Goal: Transaction & Acquisition: Obtain resource

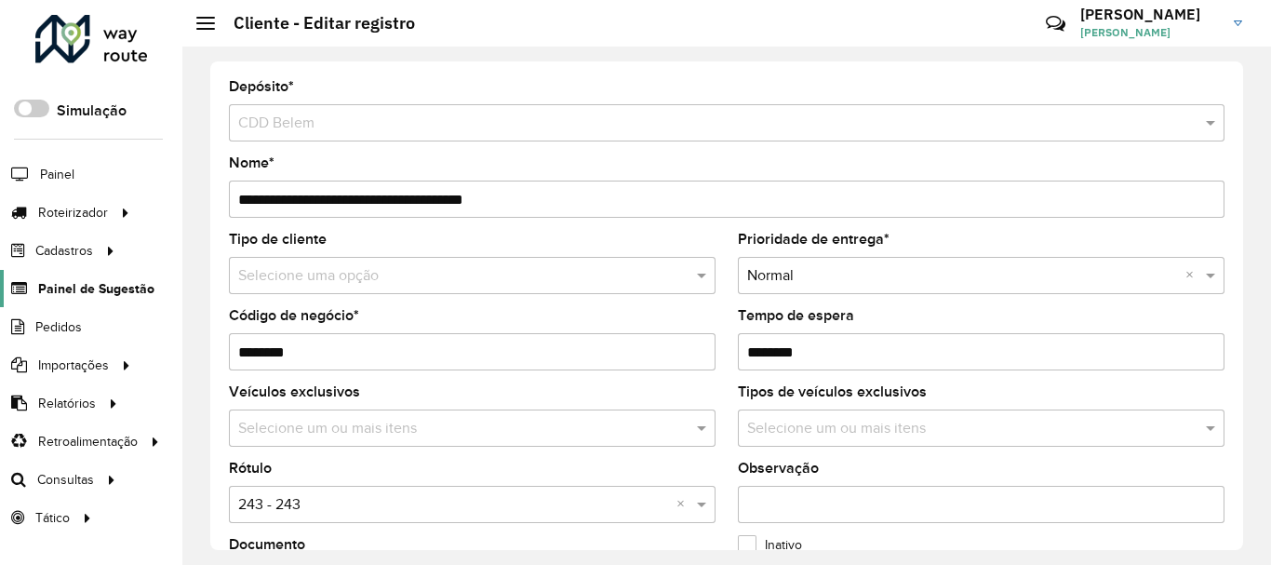
scroll to position [261, 0]
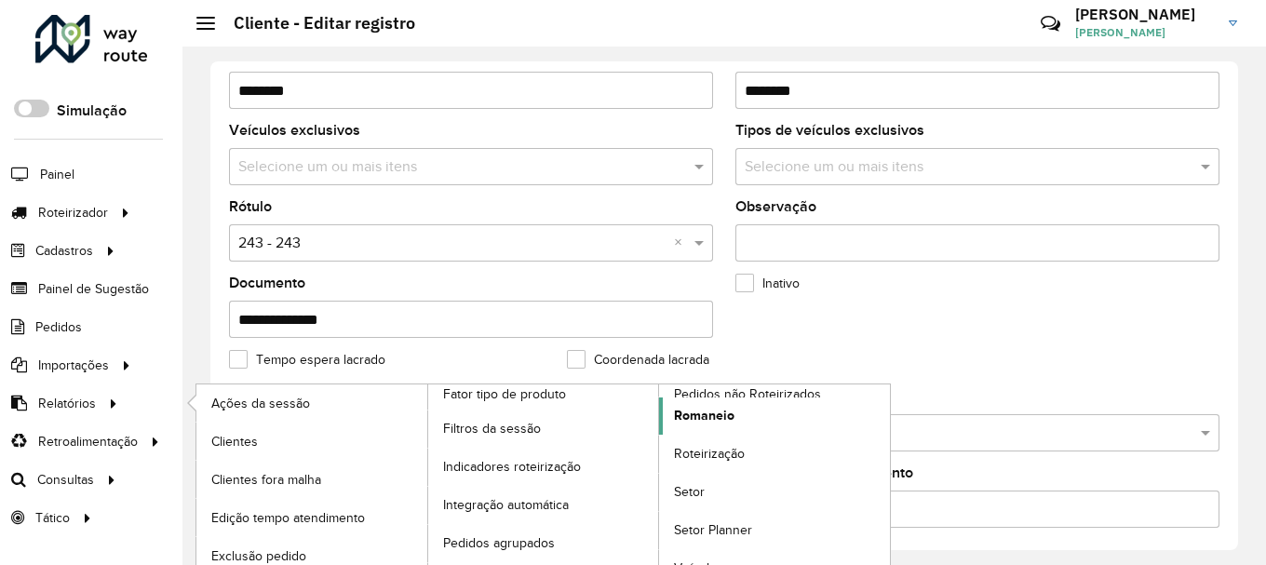
click at [691, 413] on span "Romaneio" at bounding box center [704, 416] width 60 height 20
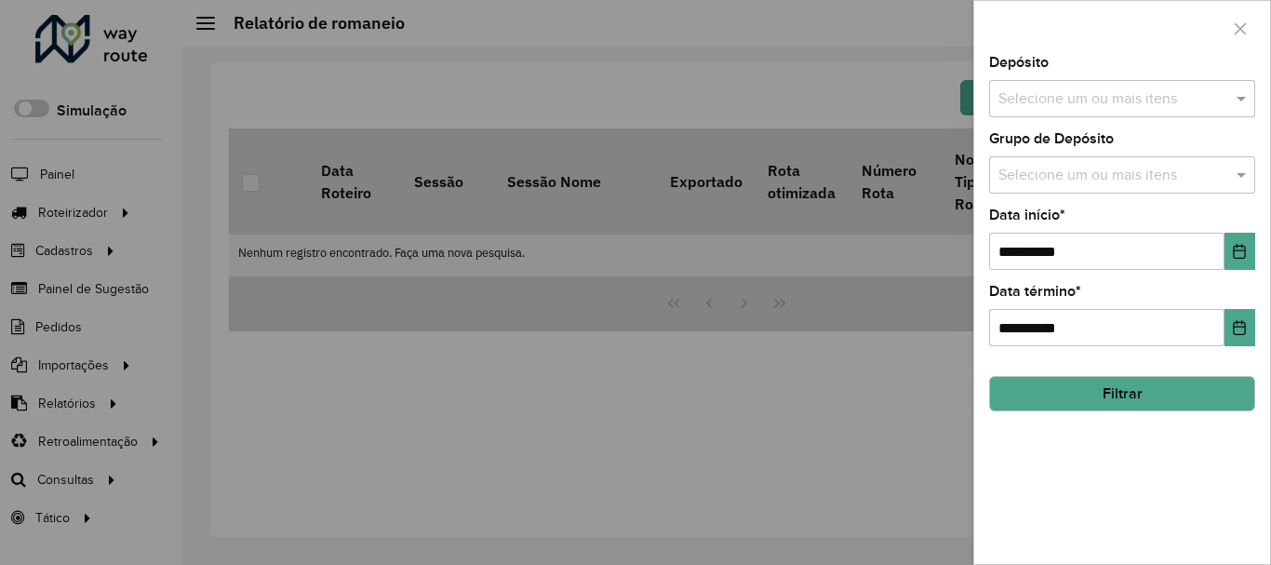
click at [1047, 102] on input "text" at bounding box center [1113, 99] width 238 height 22
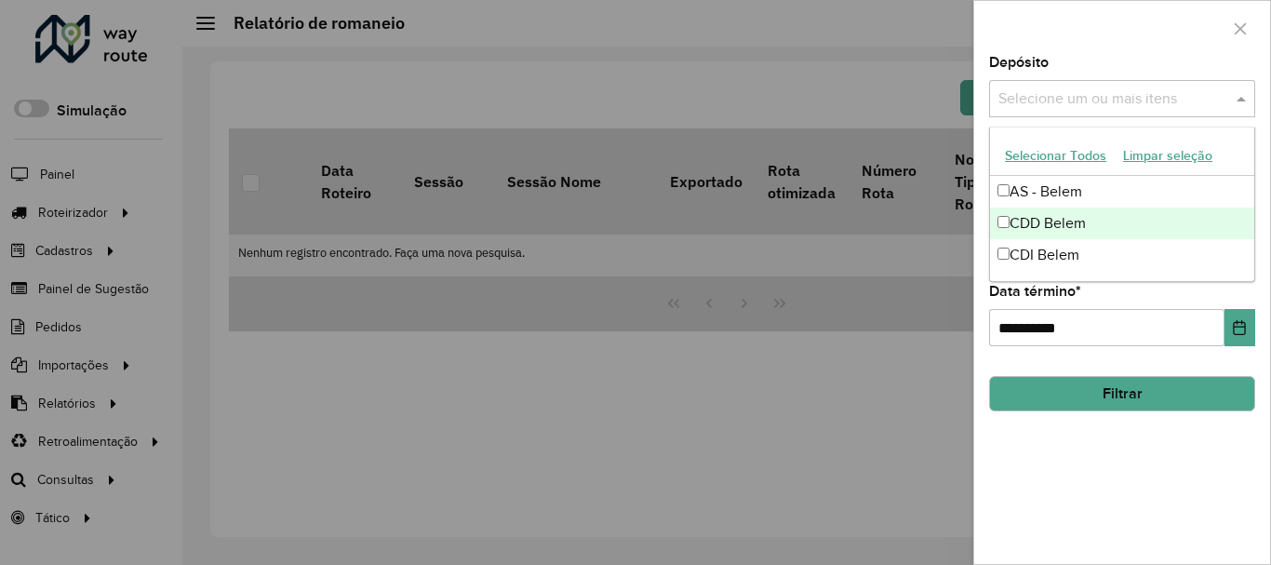
click at [1024, 230] on div "CDD Belem" at bounding box center [1122, 224] width 264 height 32
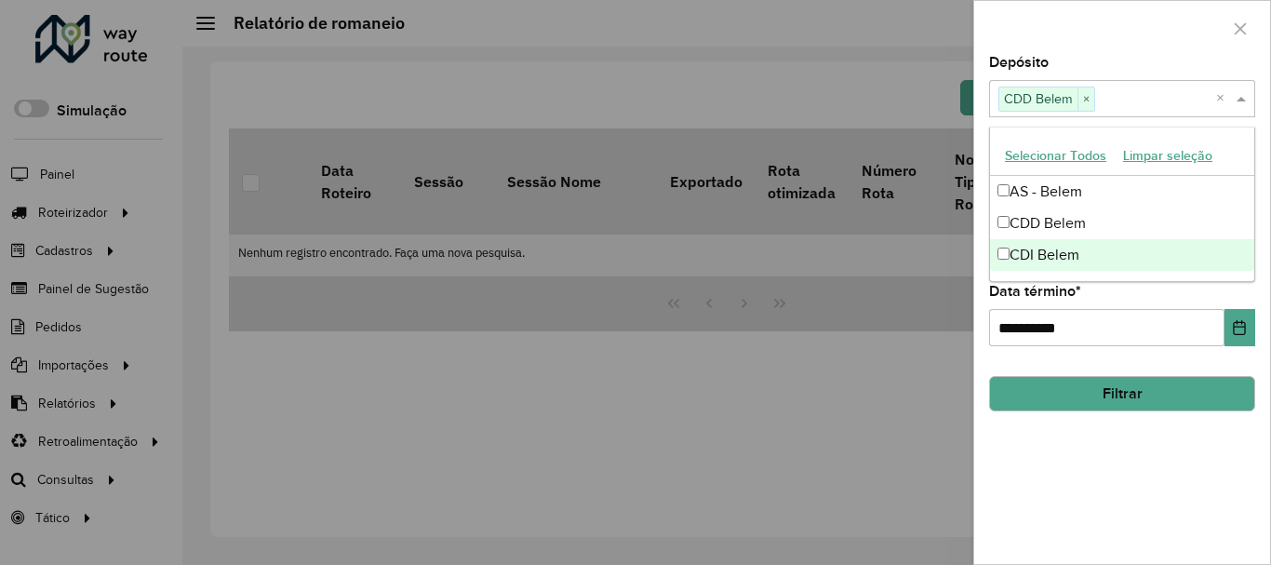
click at [1068, 478] on div "**********" at bounding box center [1122, 310] width 296 height 508
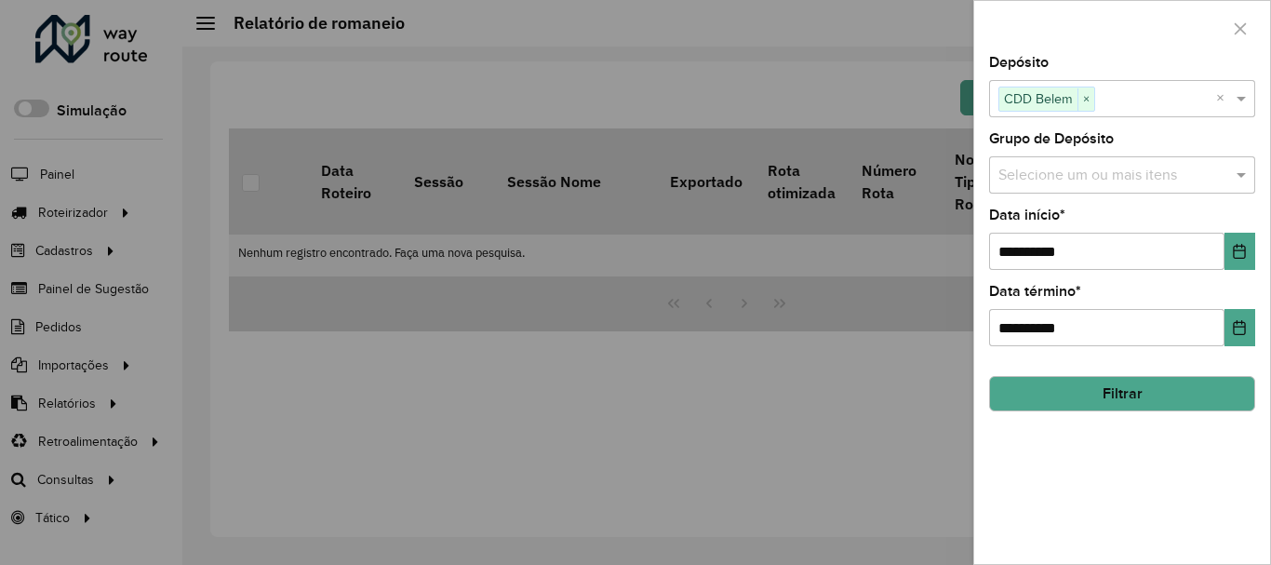
click at [1094, 177] on input "text" at bounding box center [1113, 176] width 238 height 22
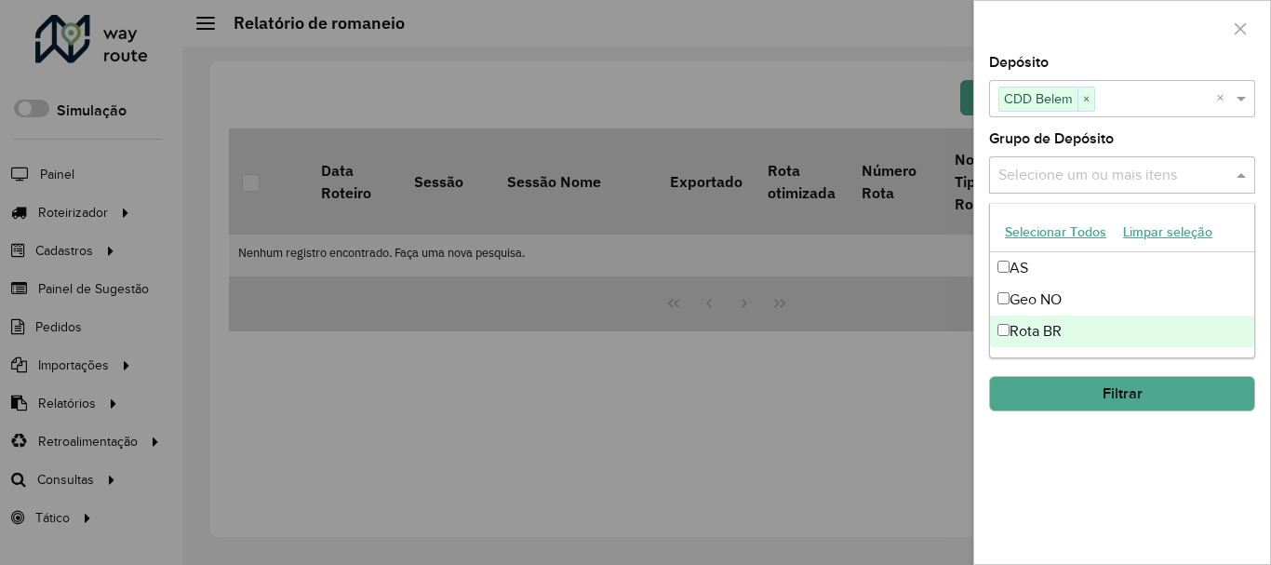
click at [1038, 434] on div "**********" at bounding box center [1122, 310] width 296 height 508
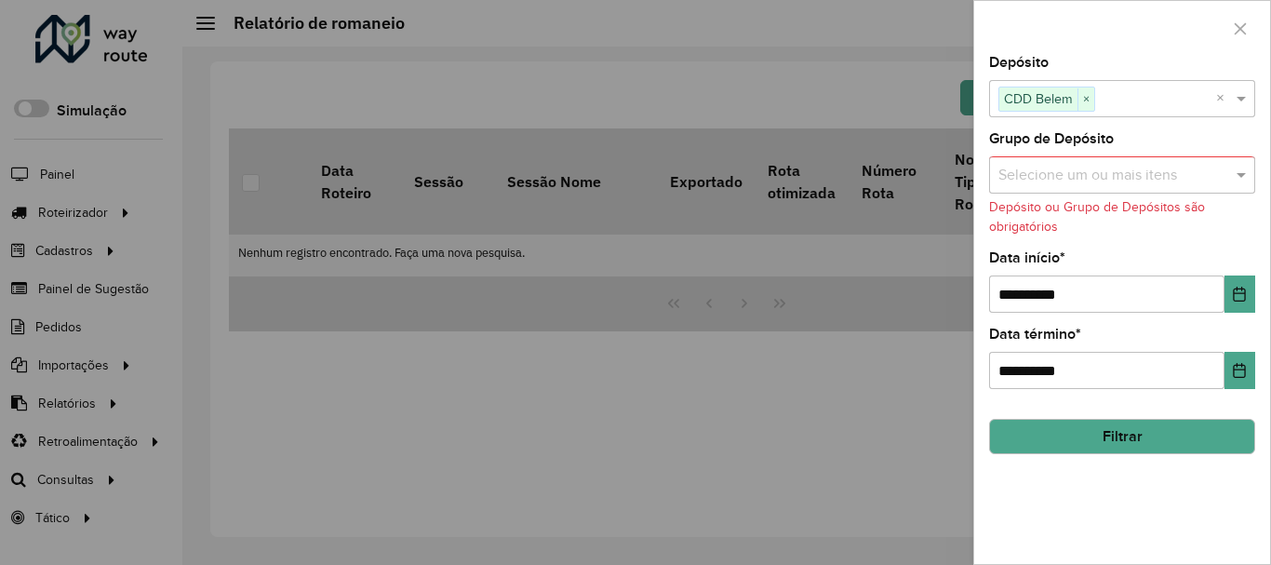
click at [1078, 177] on input "text" at bounding box center [1113, 176] width 238 height 22
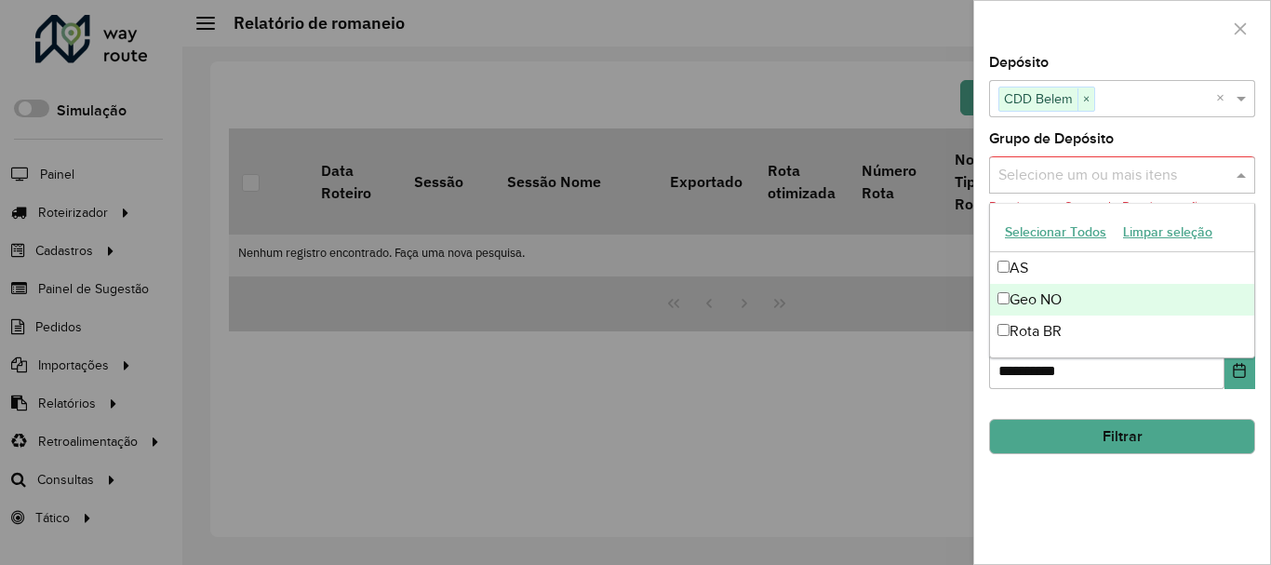
click at [1042, 301] on div "Geo NO" at bounding box center [1122, 300] width 264 height 32
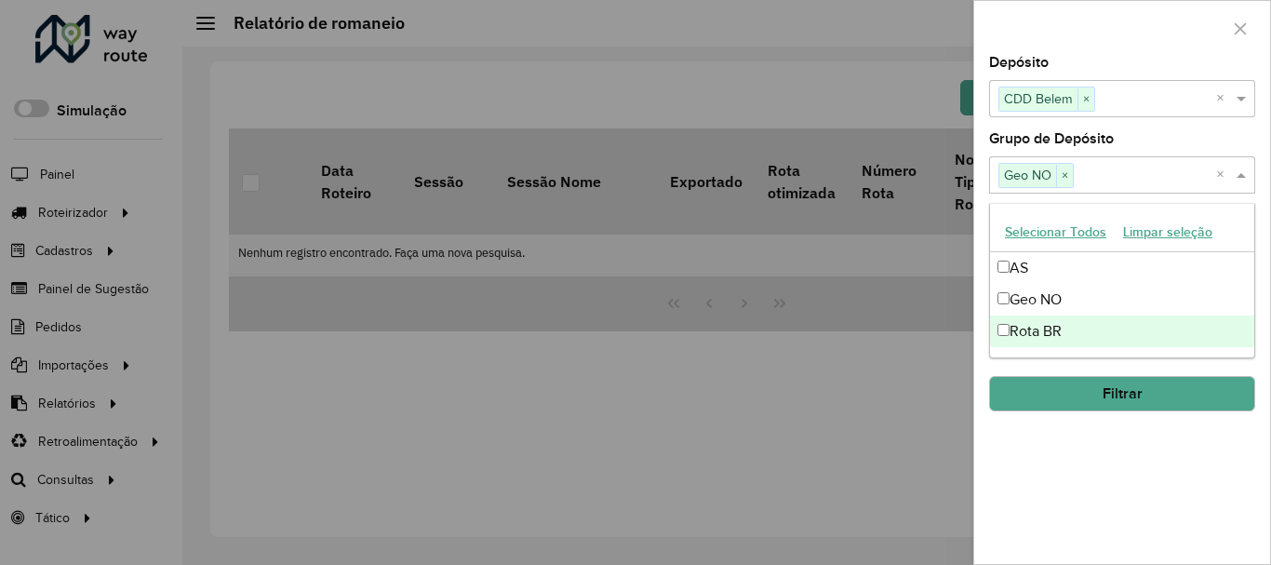
click at [1100, 460] on div "**********" at bounding box center [1122, 310] width 296 height 508
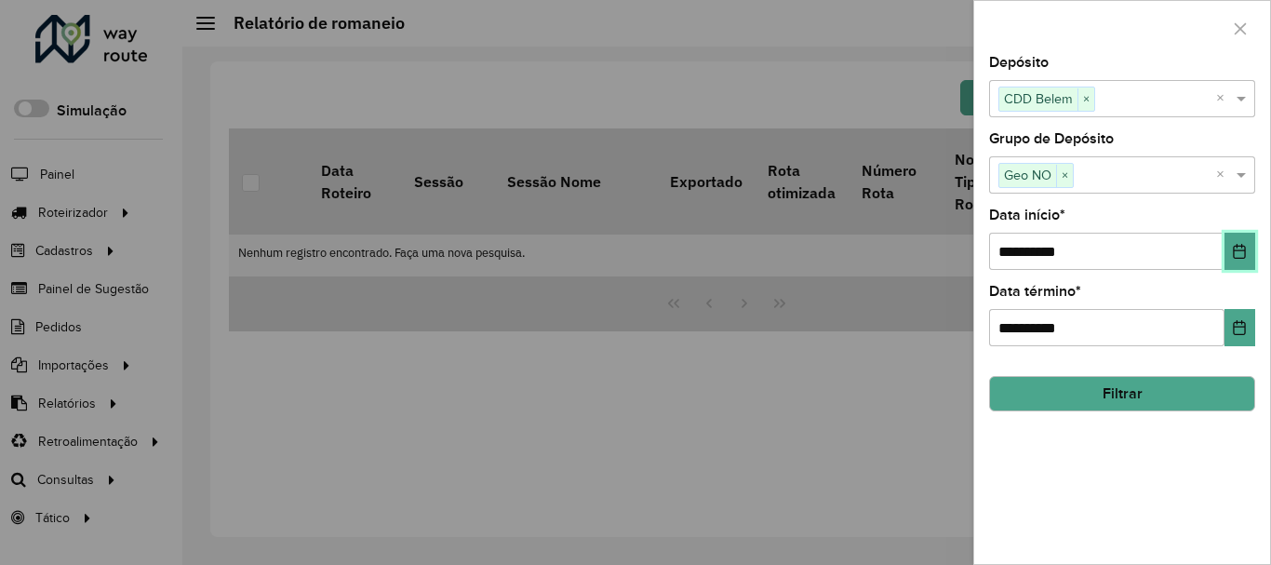
click at [1235, 248] on icon "Choose Date" at bounding box center [1240, 251] width 12 height 15
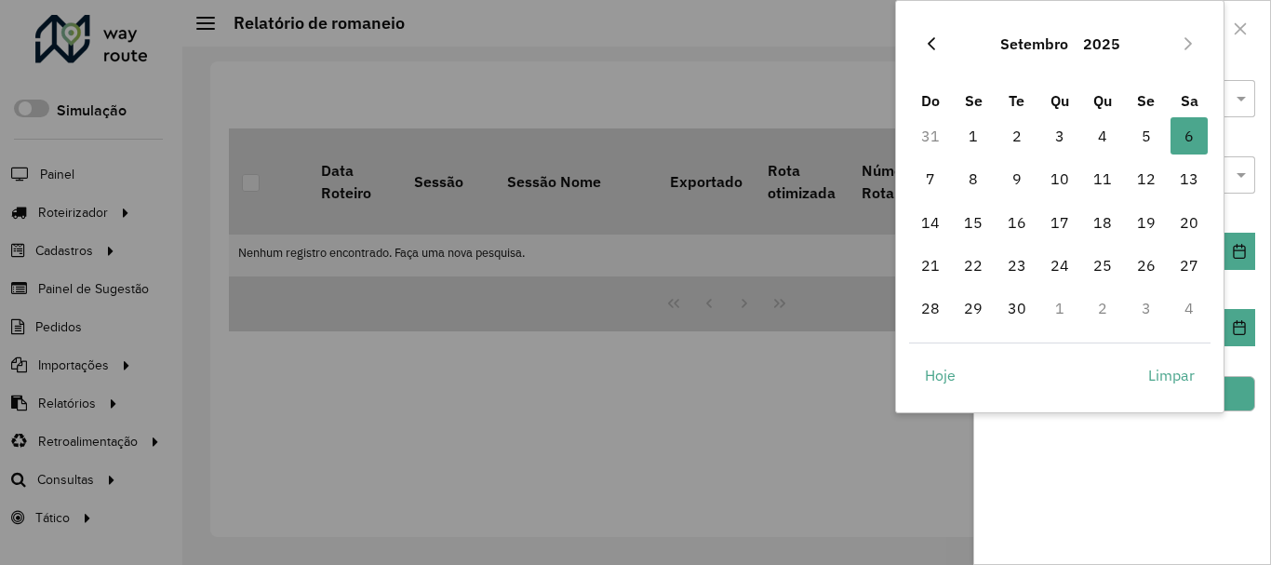
click at [937, 39] on icon "Previous Month" at bounding box center [931, 43] width 15 height 15
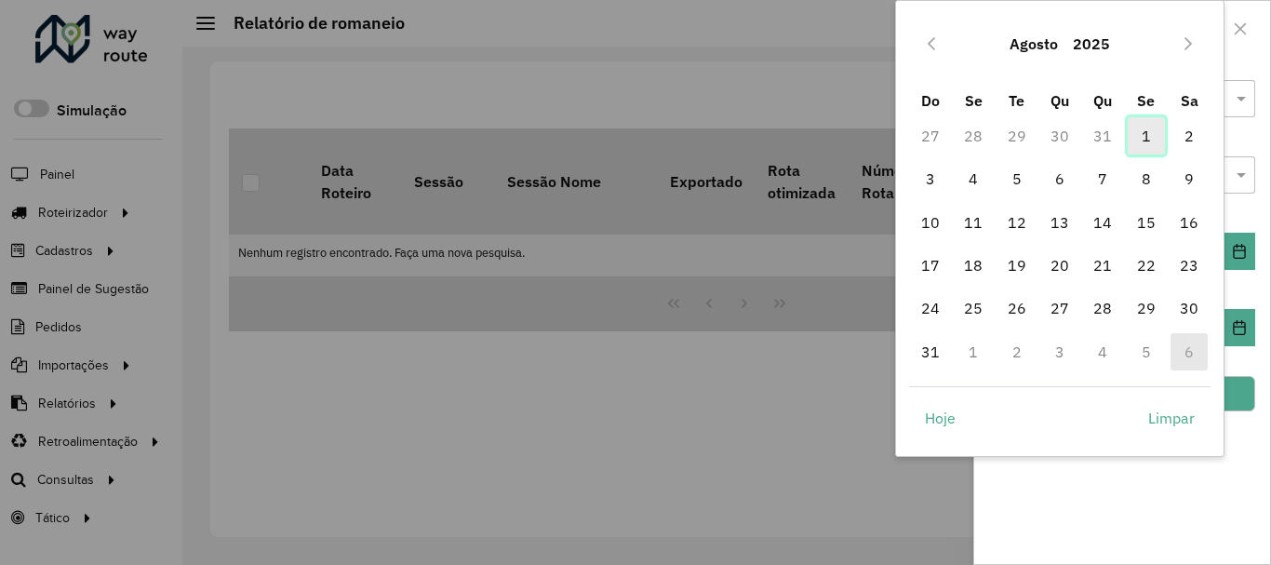
click at [1150, 132] on span "1" at bounding box center [1146, 135] width 37 height 37
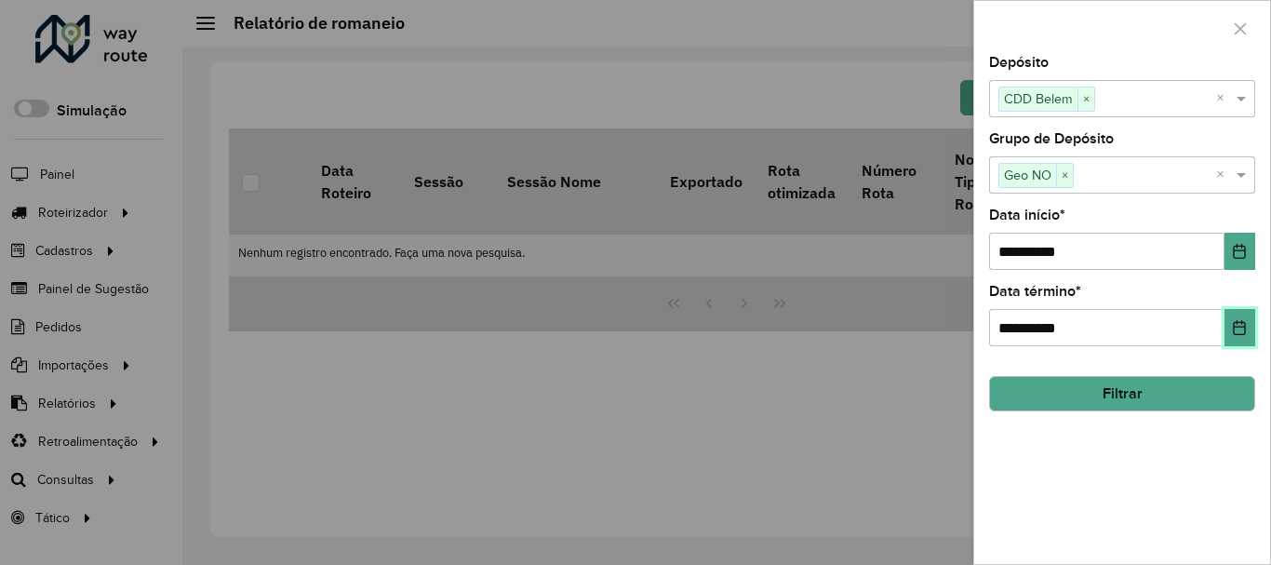
click at [1225, 327] on button "Choose Date" at bounding box center [1240, 327] width 31 height 37
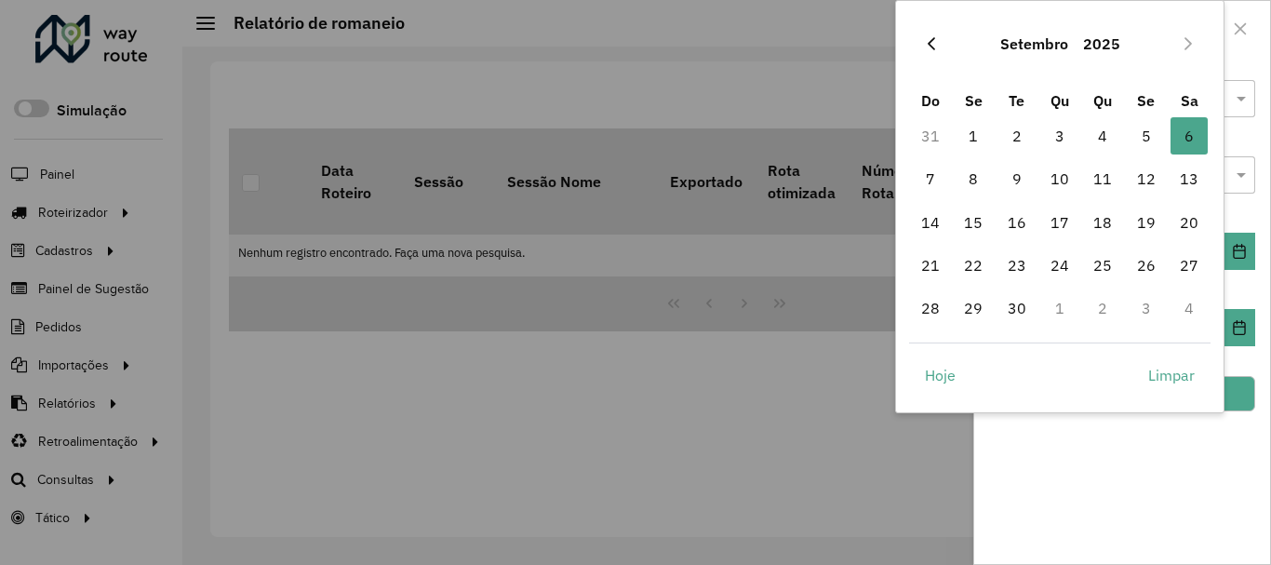
click at [938, 46] on icon "Previous Month" at bounding box center [931, 43] width 15 height 15
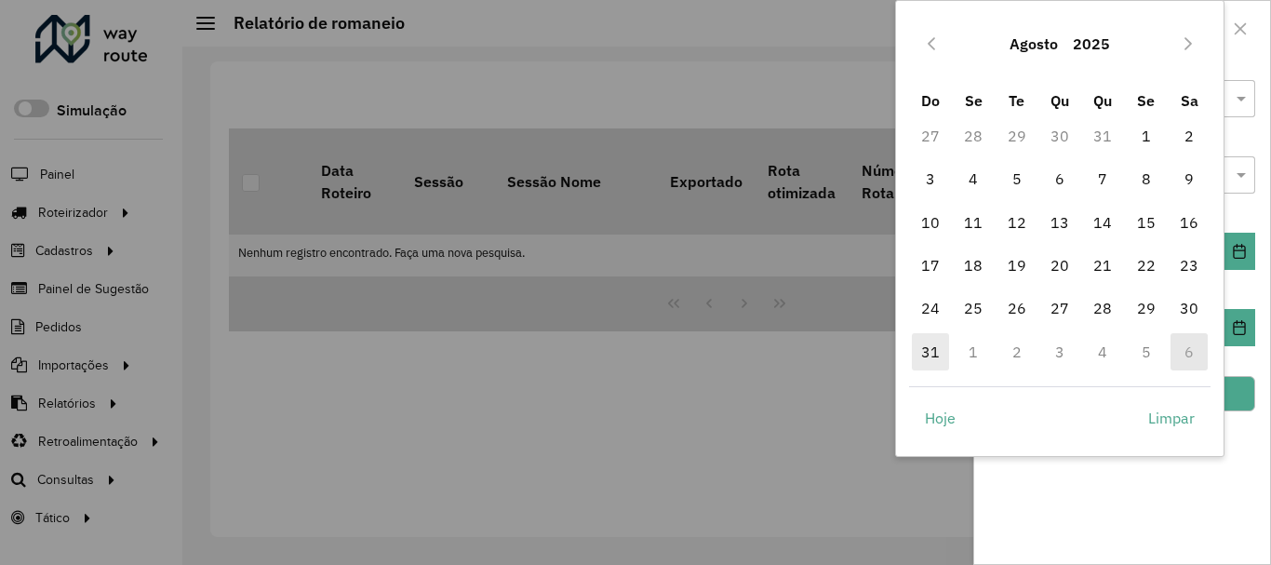
click at [934, 350] on span "31" at bounding box center [930, 351] width 37 height 37
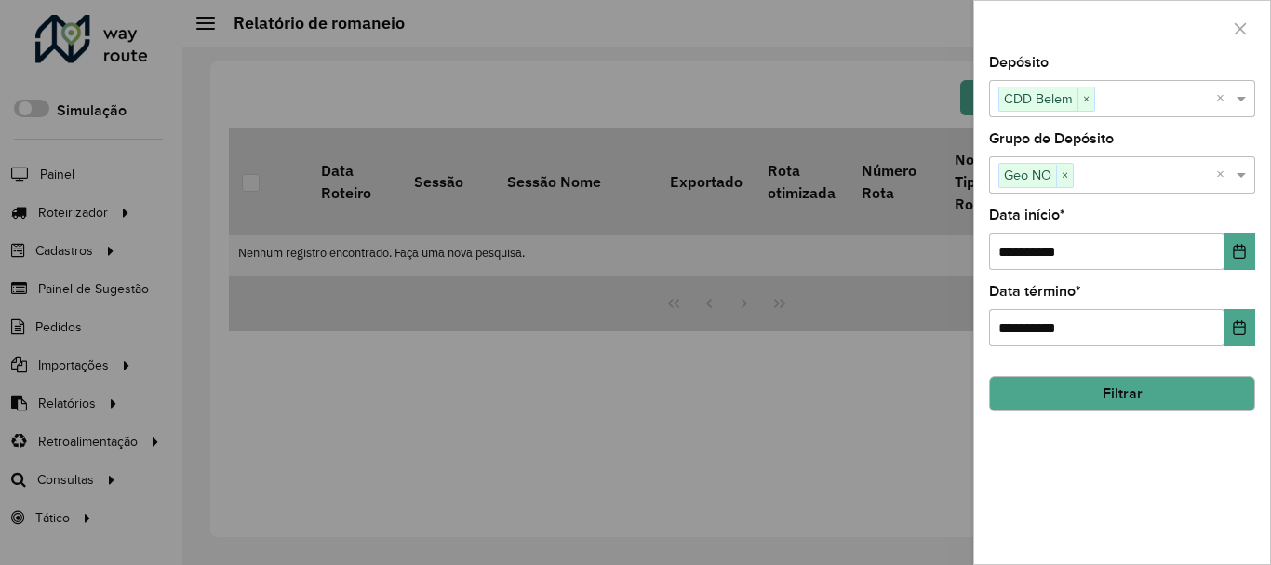
click at [1135, 387] on button "Filtrar" at bounding box center [1122, 393] width 266 height 35
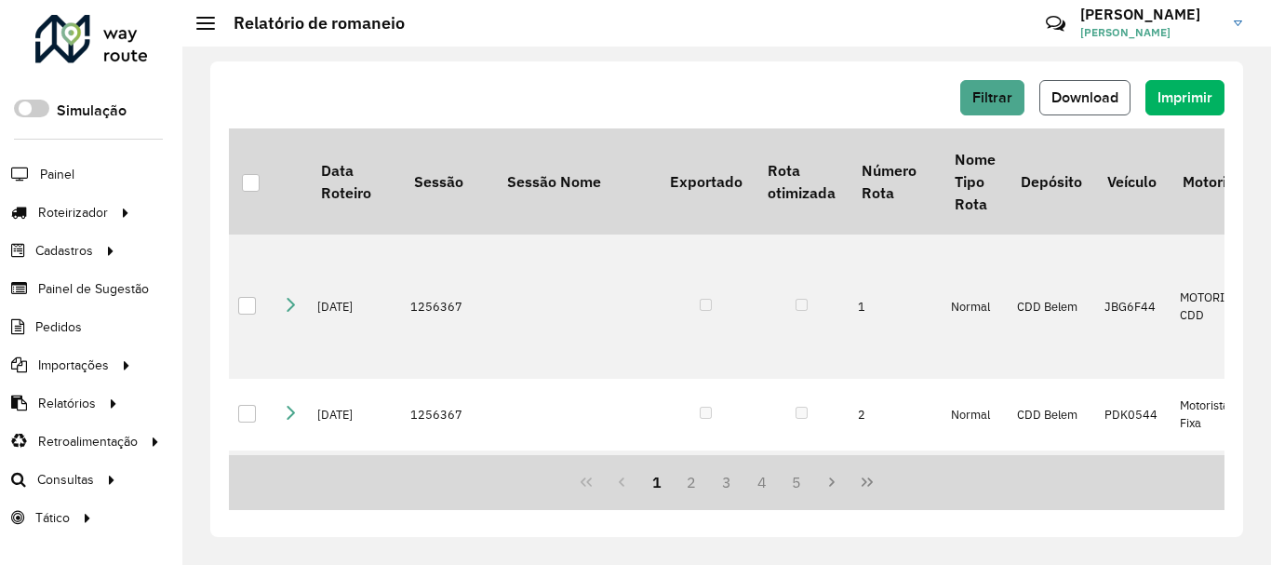
click at [1104, 100] on span "Download" at bounding box center [1085, 97] width 67 height 16
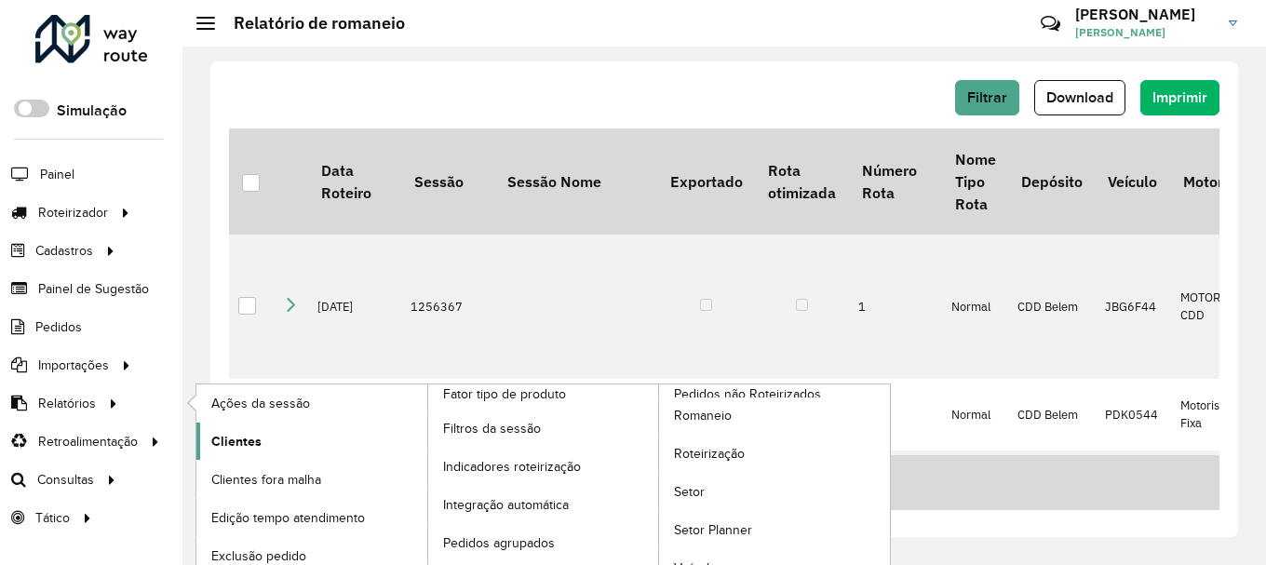
click at [222, 440] on span "Clientes" at bounding box center [236, 442] width 50 height 20
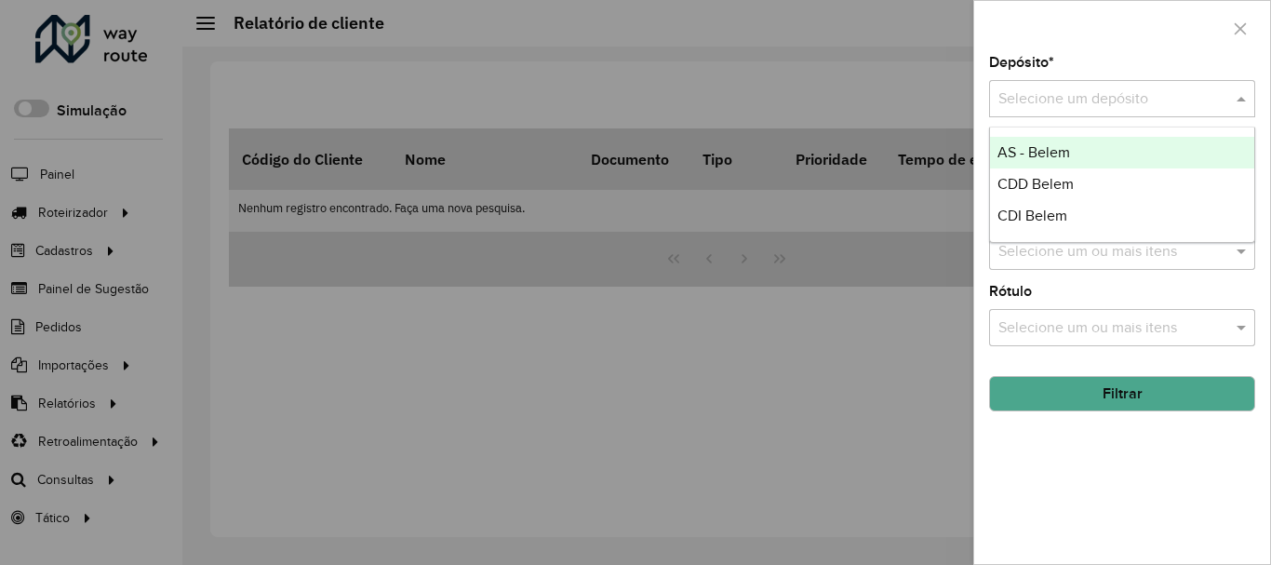
click at [1142, 105] on input "text" at bounding box center [1103, 99] width 210 height 22
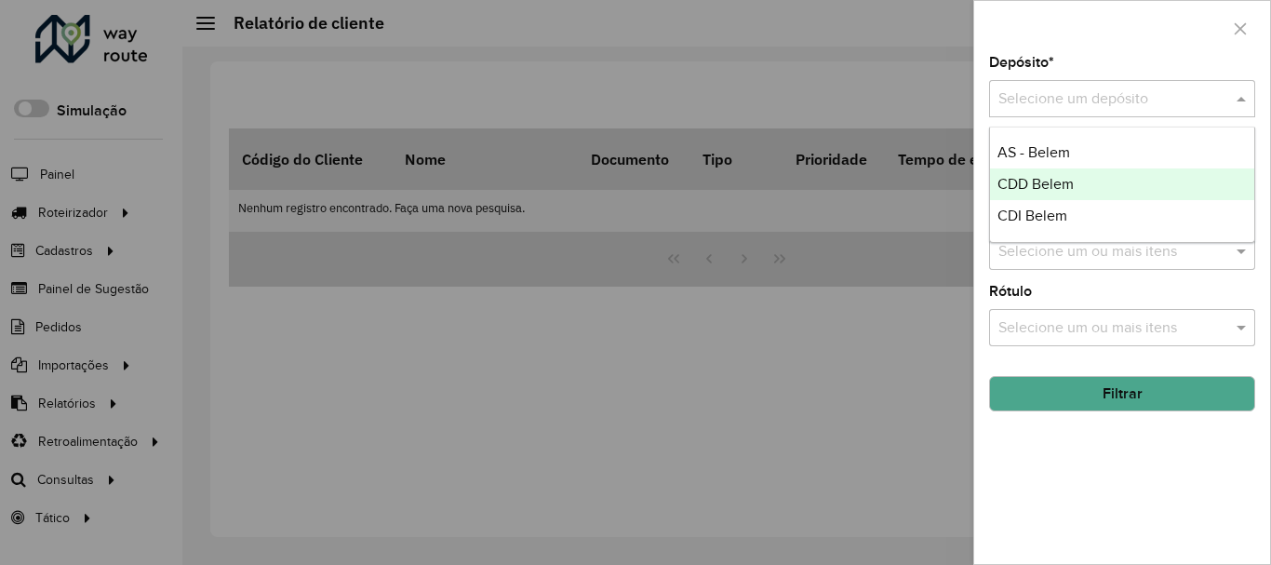
click at [1057, 181] on span "CDD Belem" at bounding box center [1036, 184] width 76 height 16
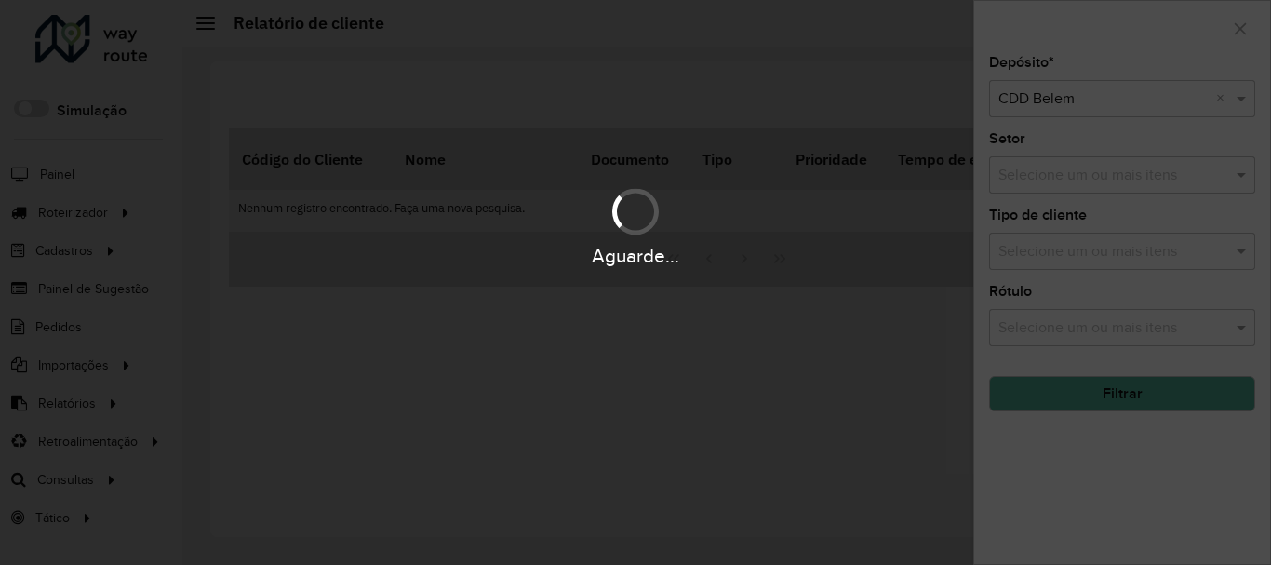
click at [1071, 178] on div "Aguarde..." at bounding box center [635, 282] width 1271 height 565
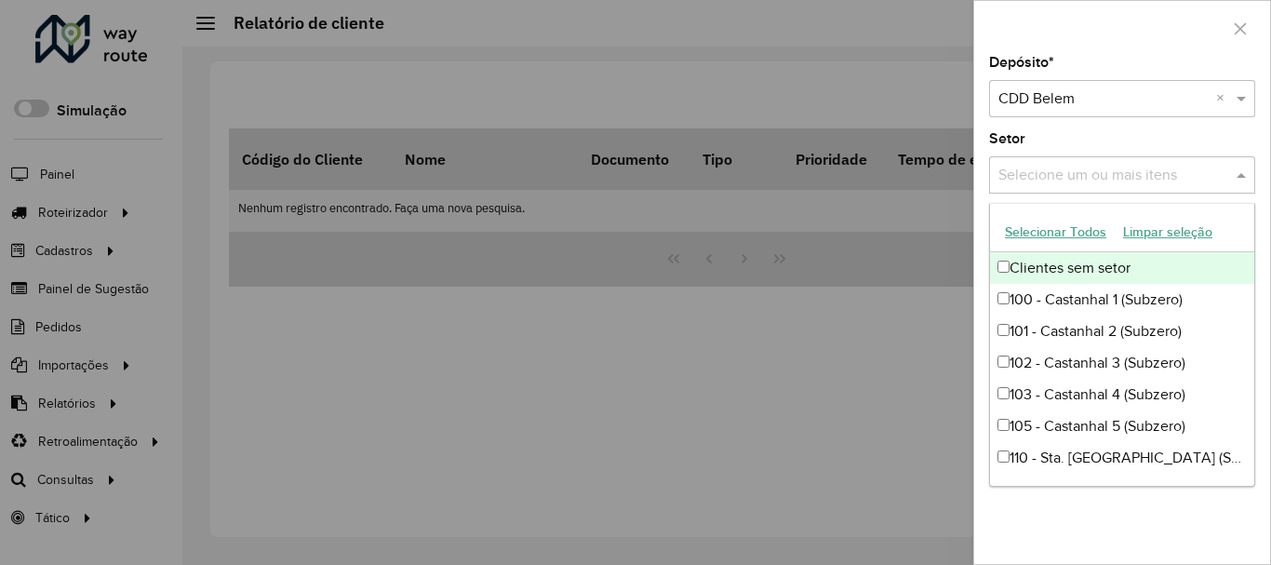
click at [1071, 178] on input "text" at bounding box center [1113, 176] width 238 height 22
click at [1110, 134] on div "Setor Selecione um ou mais itens" at bounding box center [1122, 162] width 266 height 61
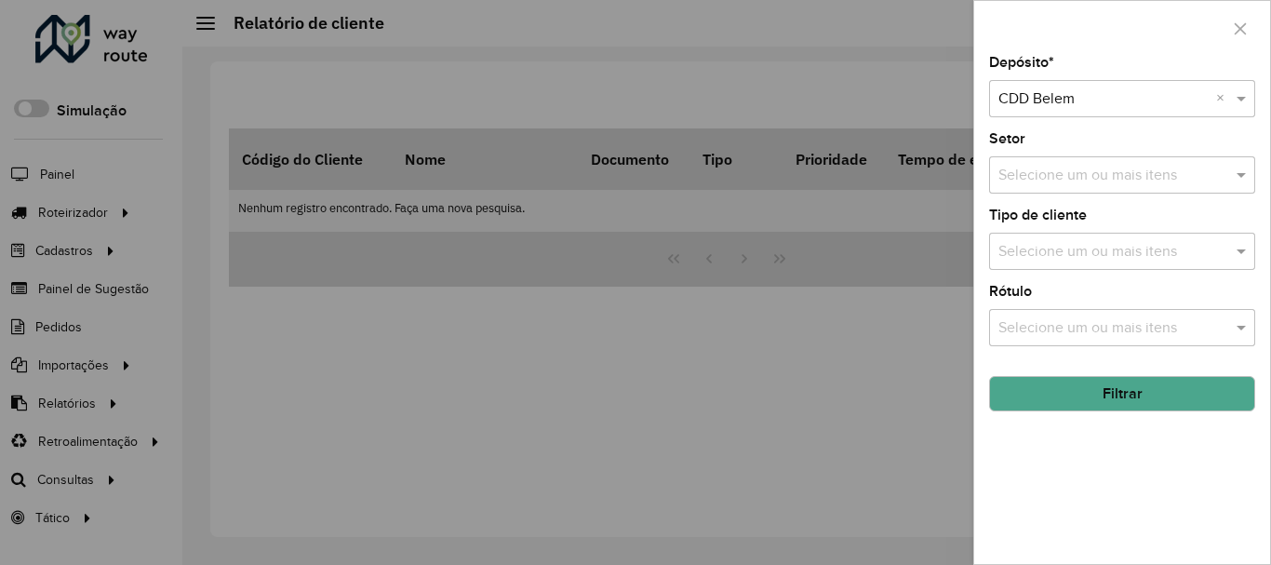
click at [1096, 393] on button "Filtrar" at bounding box center [1122, 393] width 266 height 35
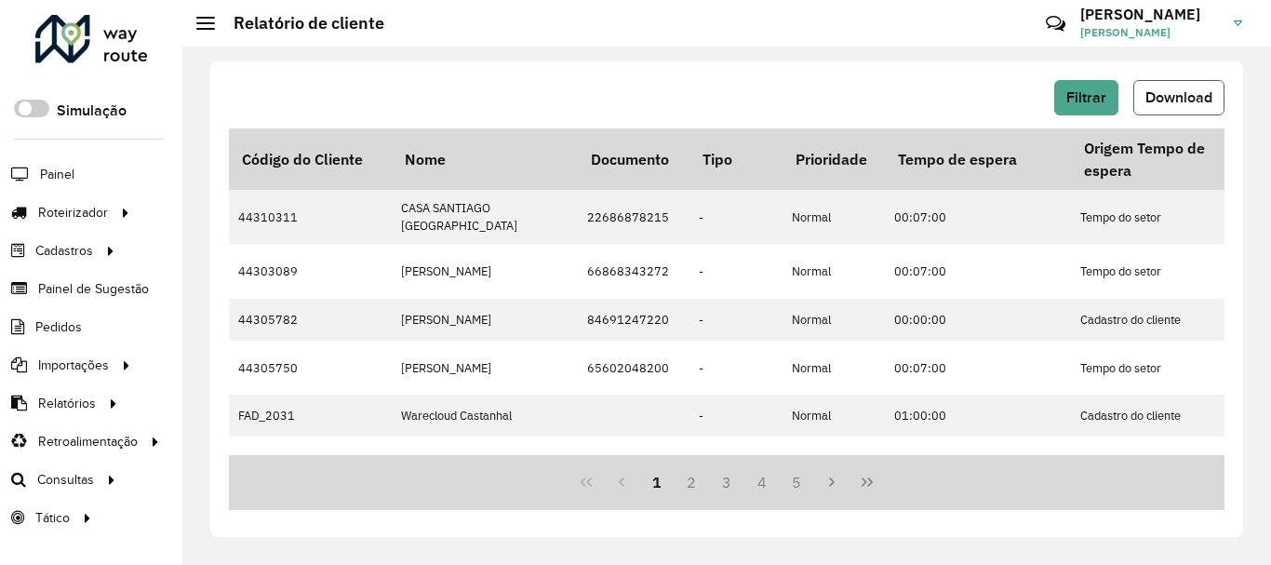
click at [1159, 103] on span "Download" at bounding box center [1178, 97] width 67 height 16
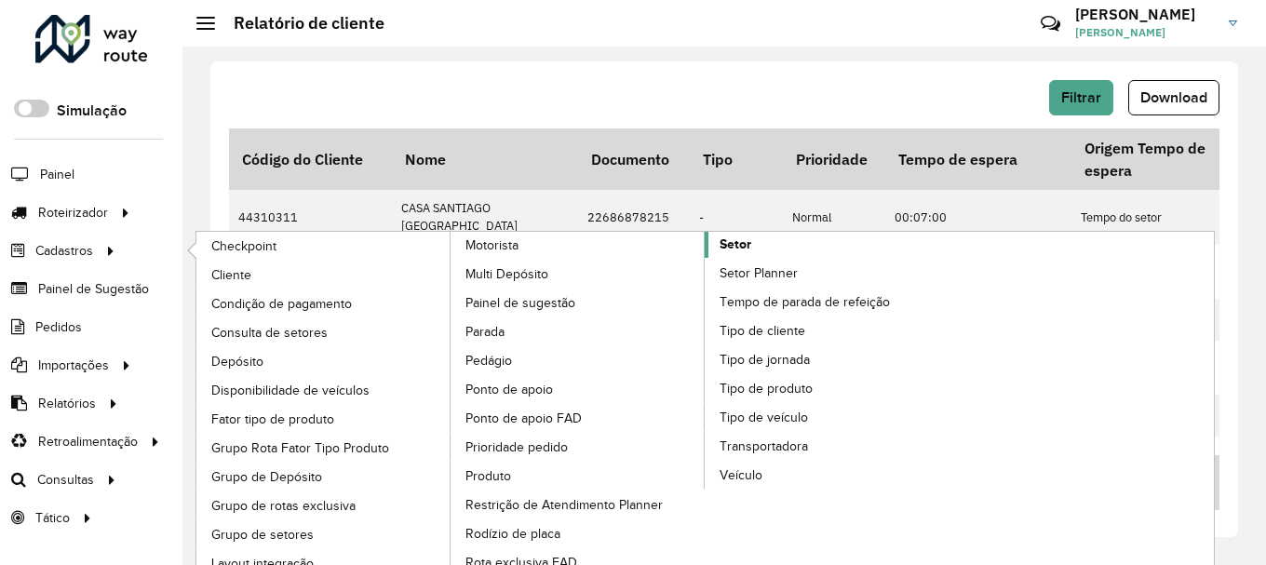
click at [749, 246] on span "Setor" at bounding box center [735, 244] width 32 height 20
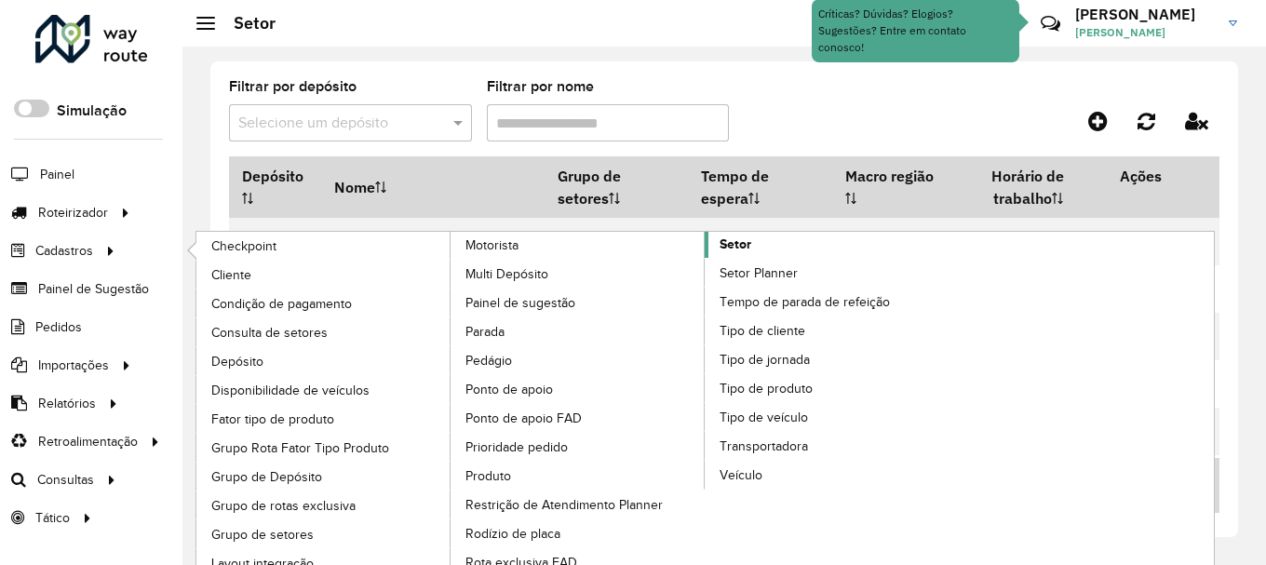
click at [745, 250] on span "Setor" at bounding box center [735, 244] width 32 height 20
click at [845, 250] on link "Setor" at bounding box center [704, 420] width 509 height 376
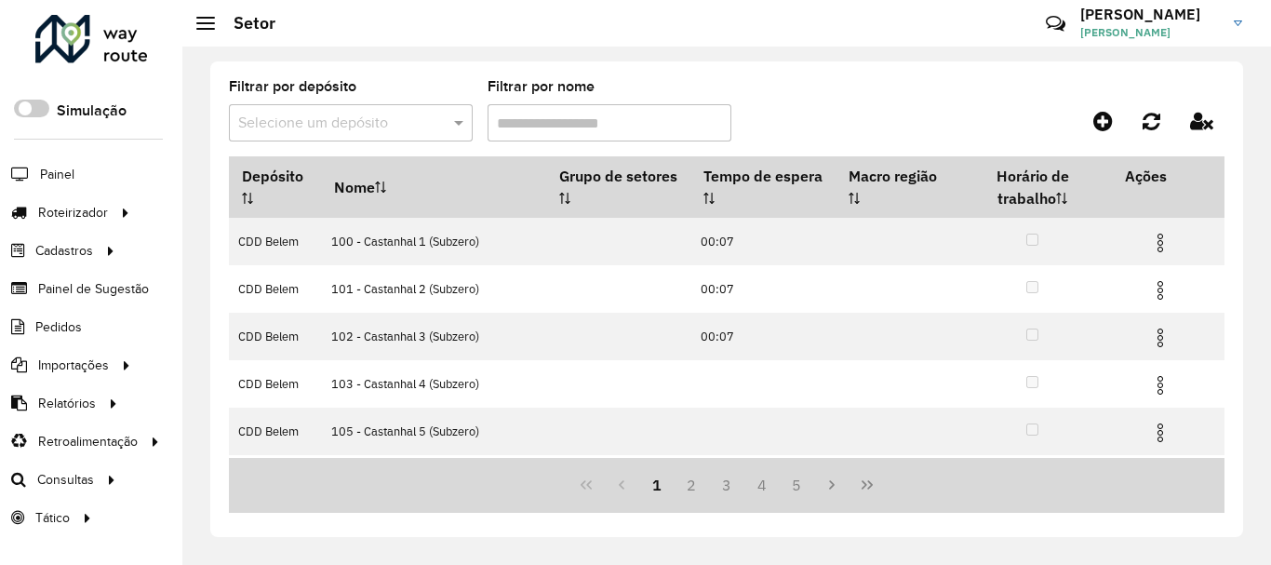
click at [927, 106] on formly-group "Filtrar por depósito Selecione um depósito Filtrar por nome" at bounding box center [595, 118] width 732 height 76
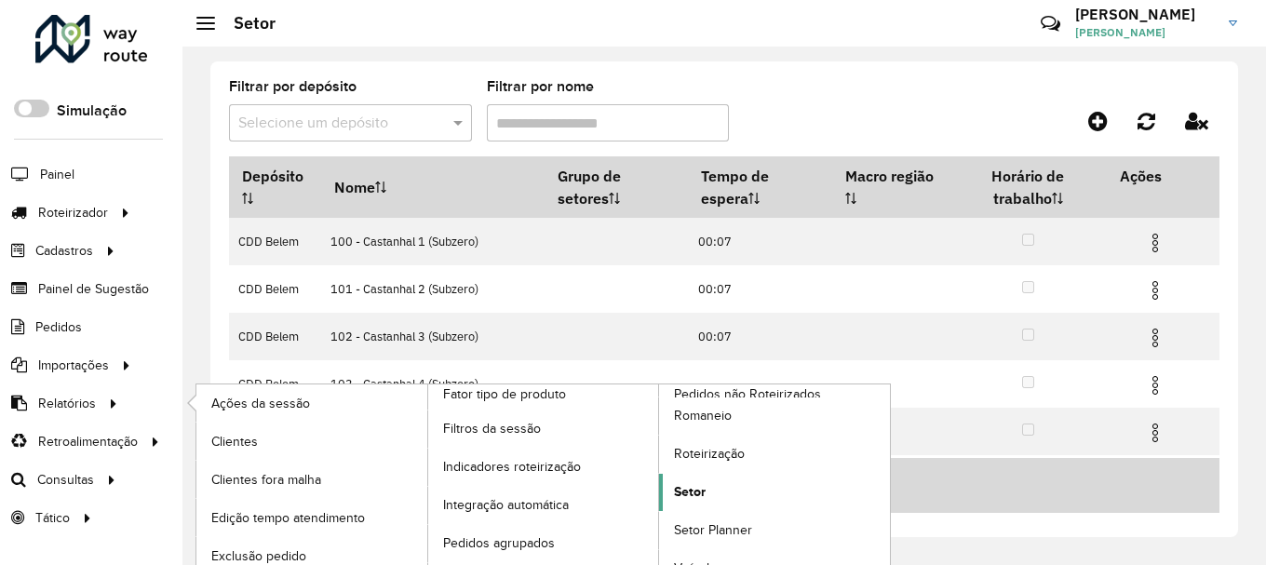
click at [702, 482] on span "Setor" at bounding box center [690, 492] width 32 height 20
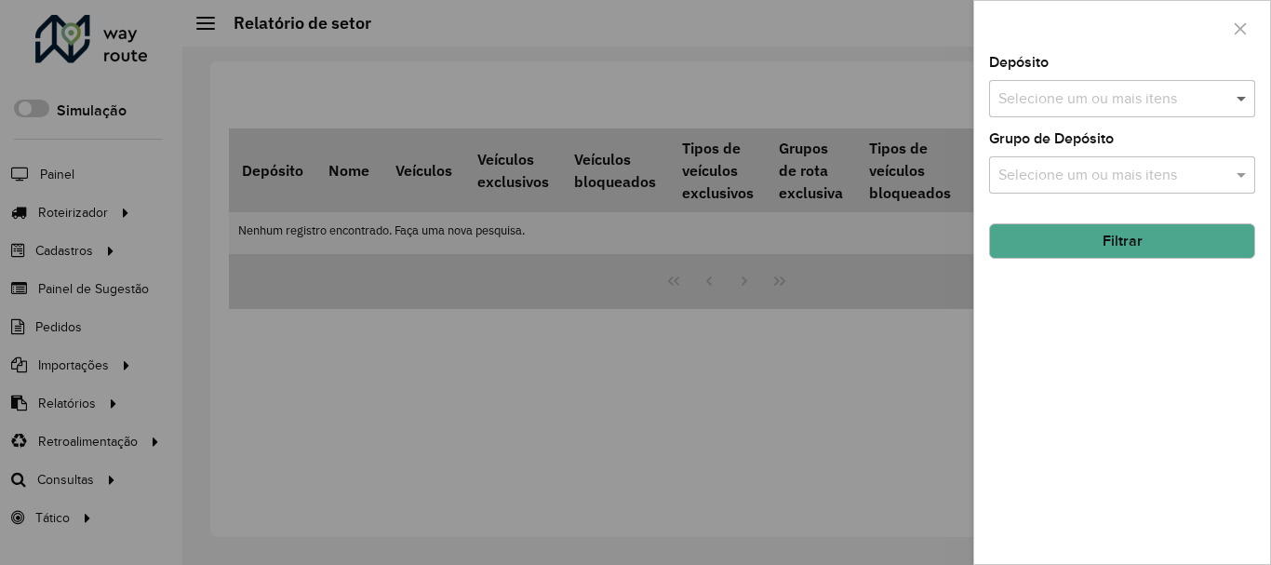
click at [1239, 104] on span at bounding box center [1243, 98] width 23 height 22
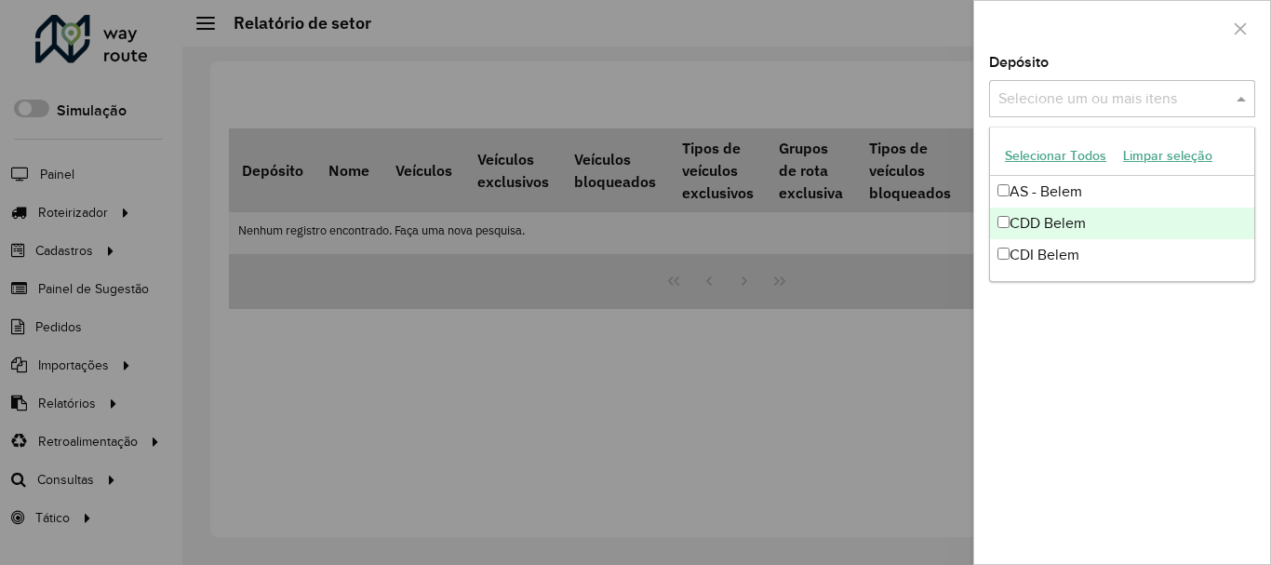
click at [1057, 227] on div "CDD Belem" at bounding box center [1122, 224] width 264 height 32
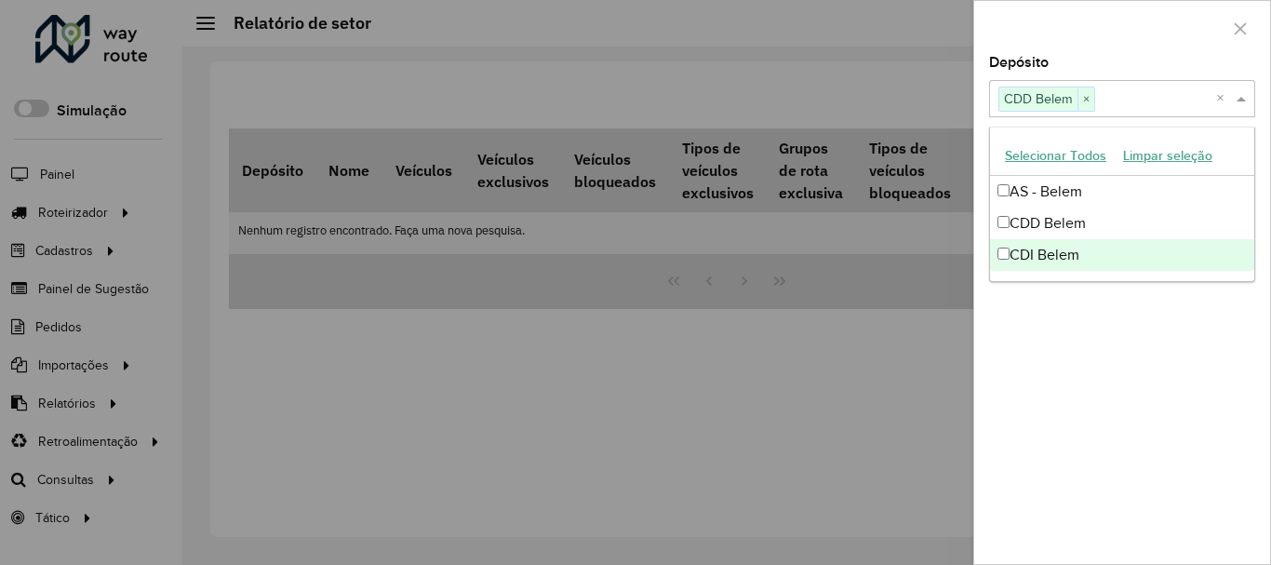
click at [1108, 365] on div "Depósito Selecione um ou mais itens CDD Belem × × Grupo de Depósito Selecione u…" at bounding box center [1122, 310] width 296 height 508
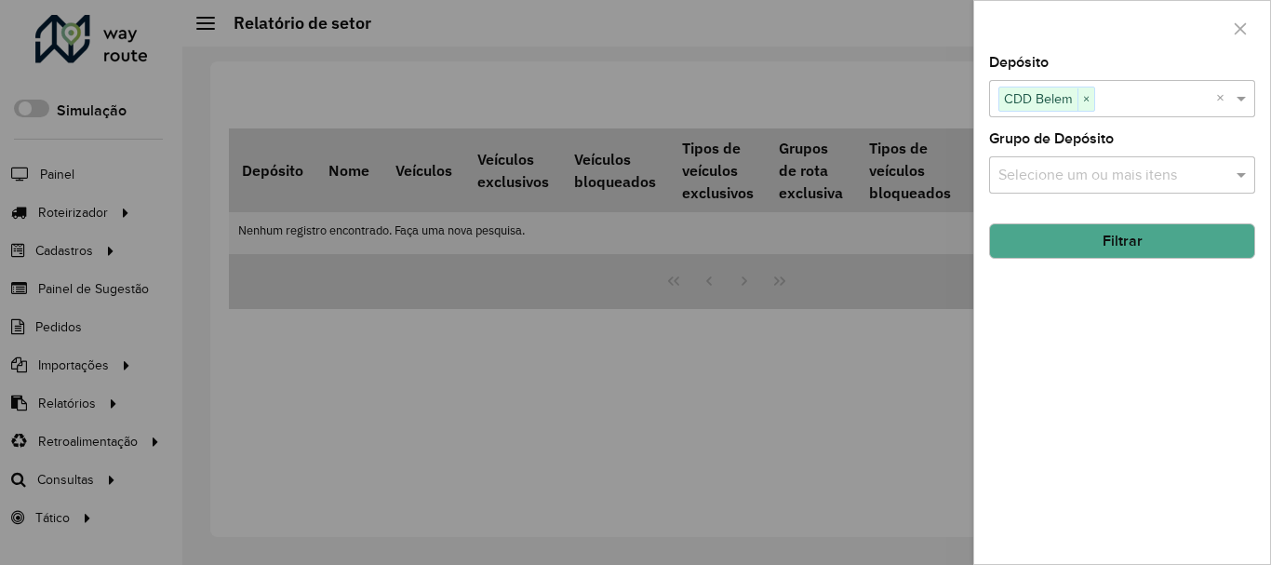
click at [1129, 251] on button "Filtrar" at bounding box center [1122, 240] width 266 height 35
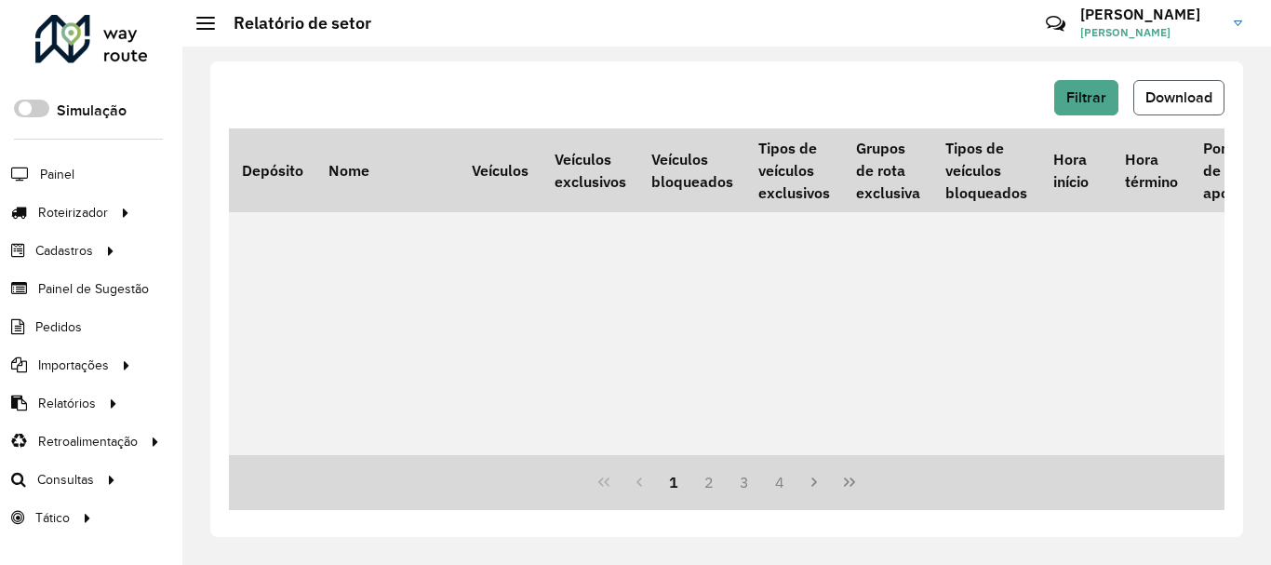
click at [1170, 108] on button "Download" at bounding box center [1178, 97] width 91 height 35
